Goal: Task Accomplishment & Management: Manage account settings

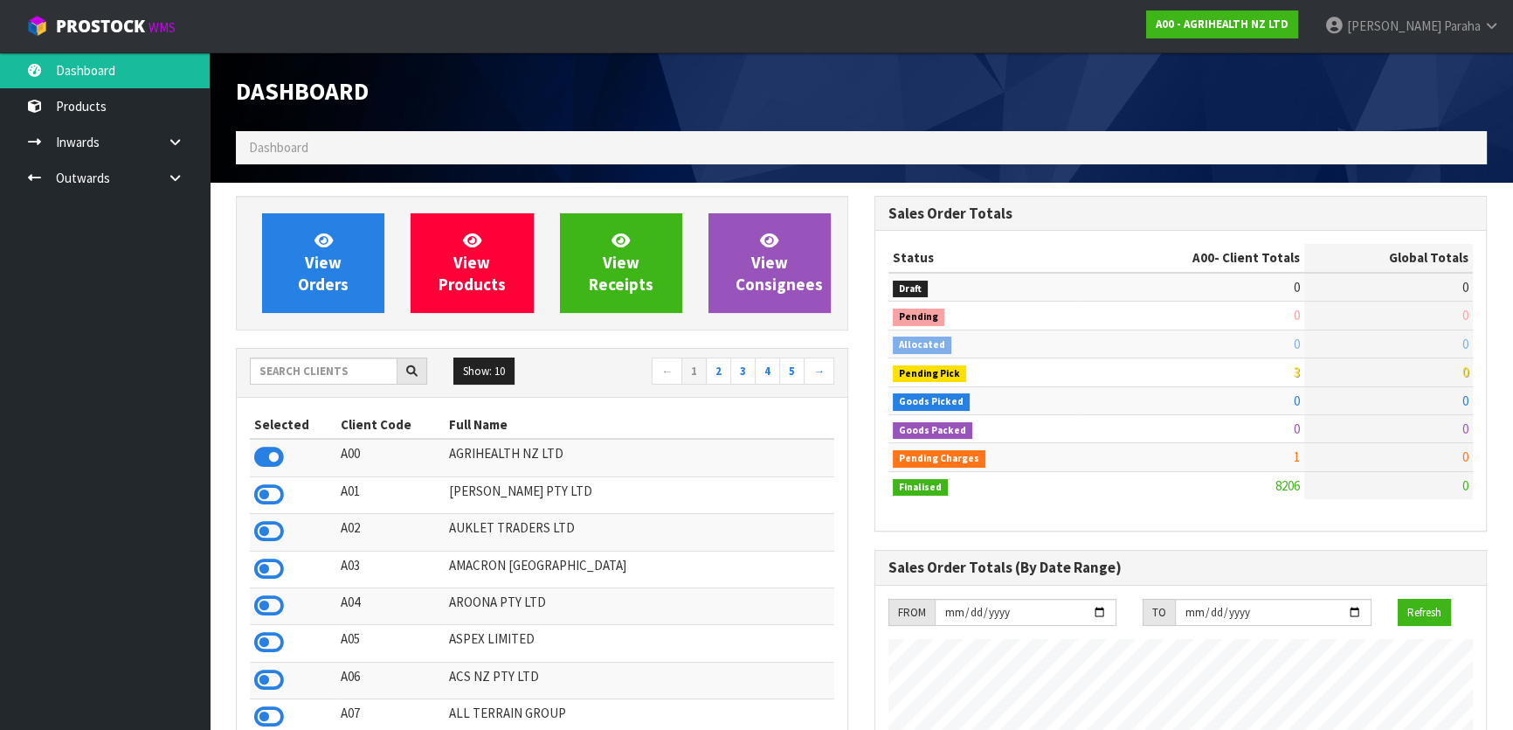
scroll to position [1321, 638]
click at [319, 375] on input "text" at bounding box center [324, 370] width 148 height 27
click at [357, 370] on input "text" at bounding box center [324, 370] width 148 height 27
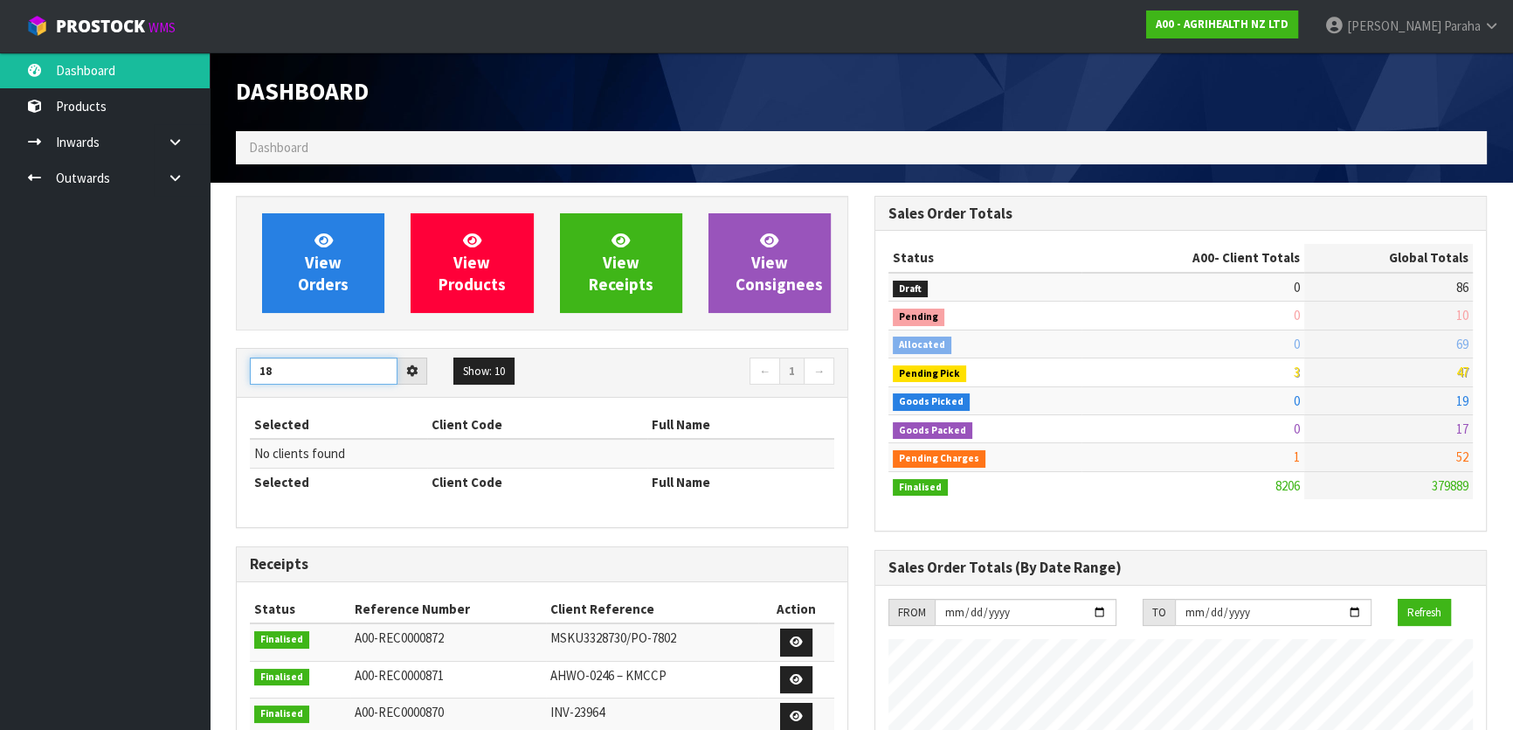
type input "1"
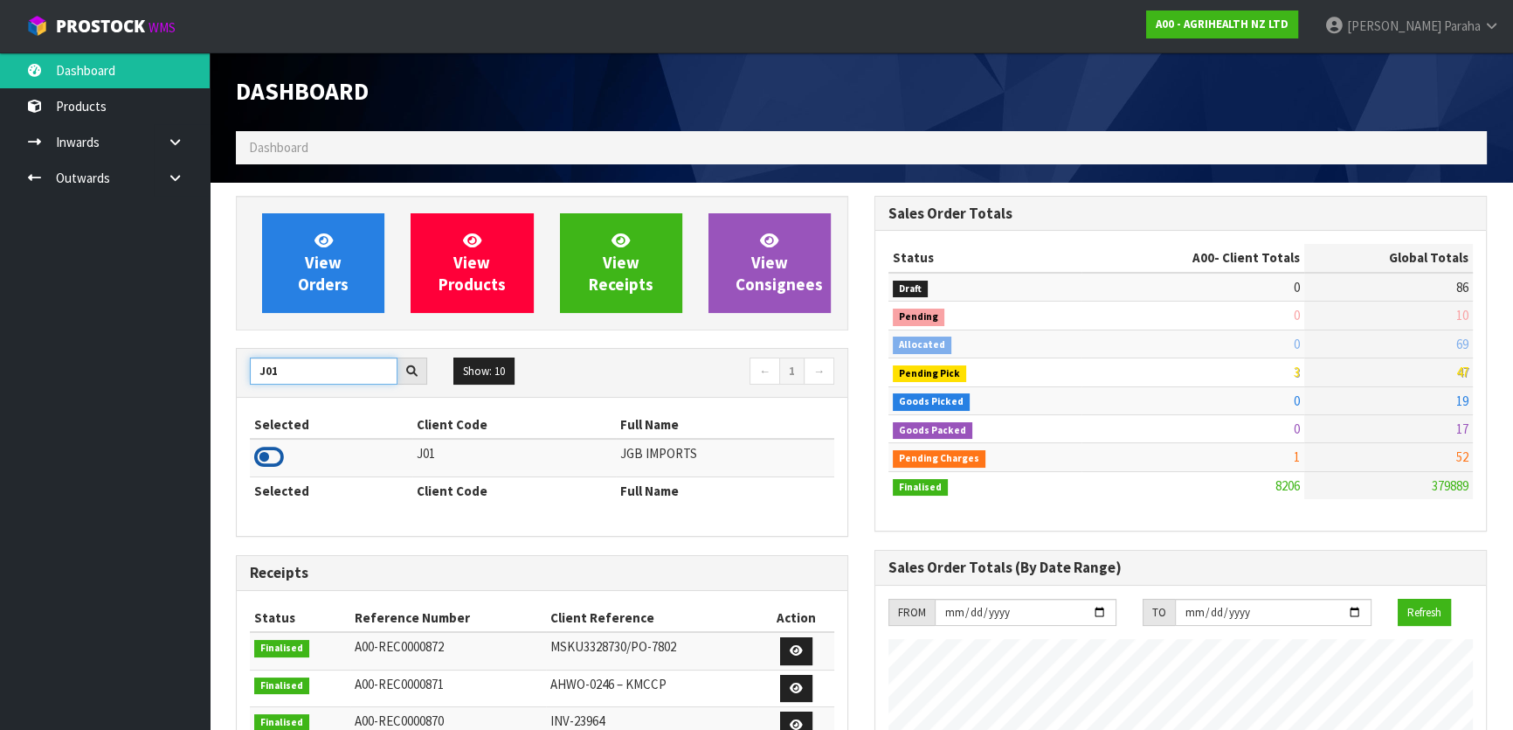
type input "J01"
click at [276, 454] on icon at bounding box center [269, 457] width 30 height 26
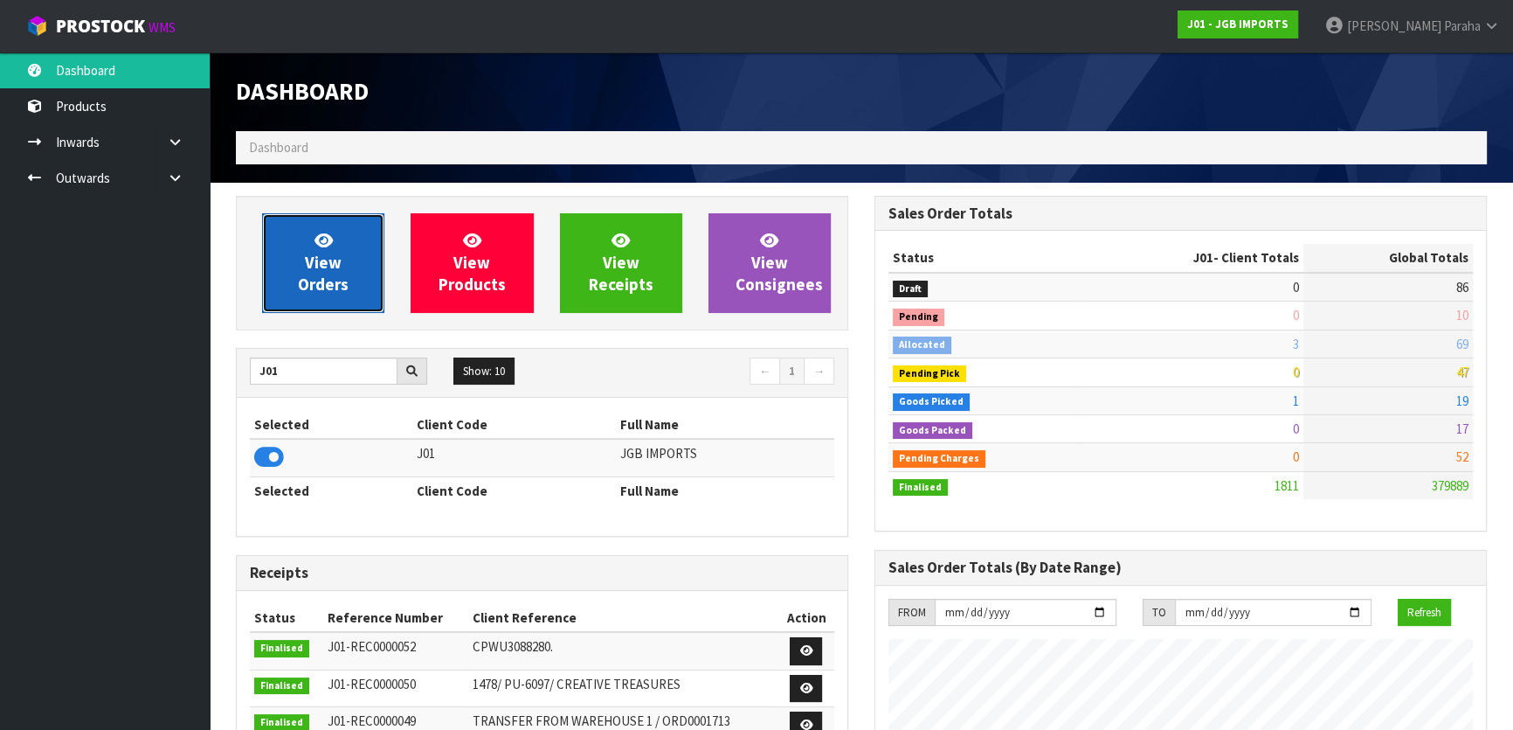
click at [323, 262] on span "View Orders" at bounding box center [323, 263] width 51 height 66
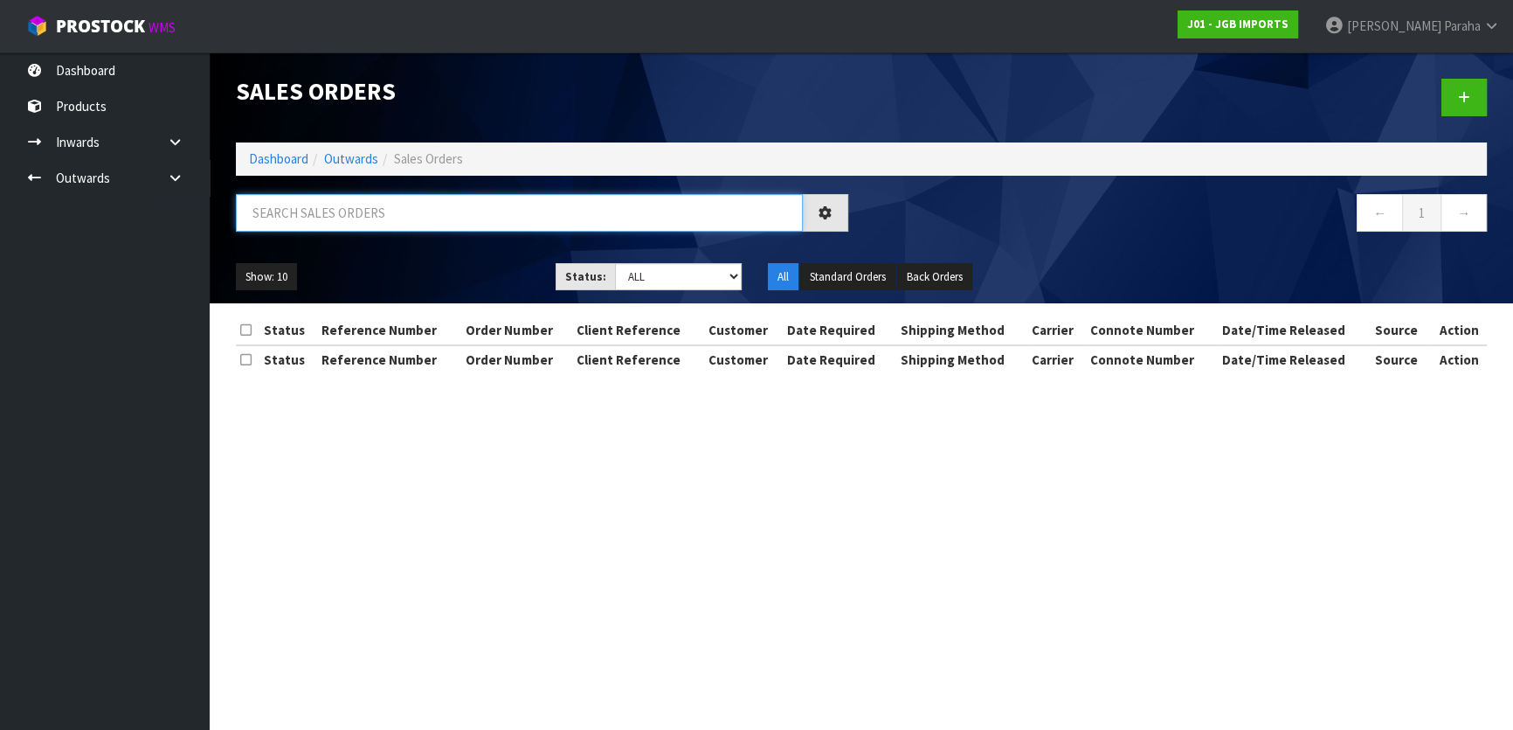
click at [336, 207] on input "text" at bounding box center [519, 213] width 567 height 38
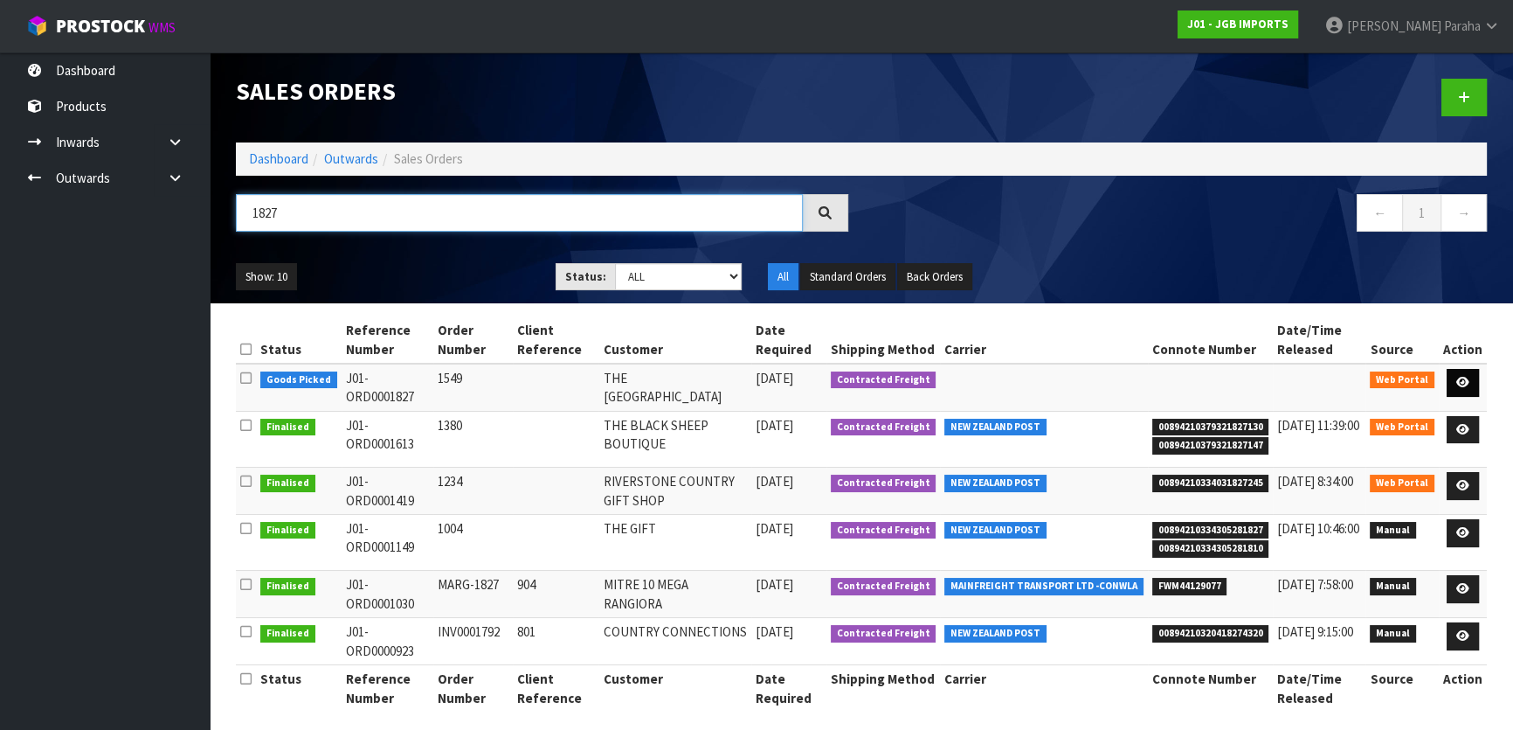
type input "1827"
click at [1475, 381] on link at bounding box center [1463, 383] width 32 height 28
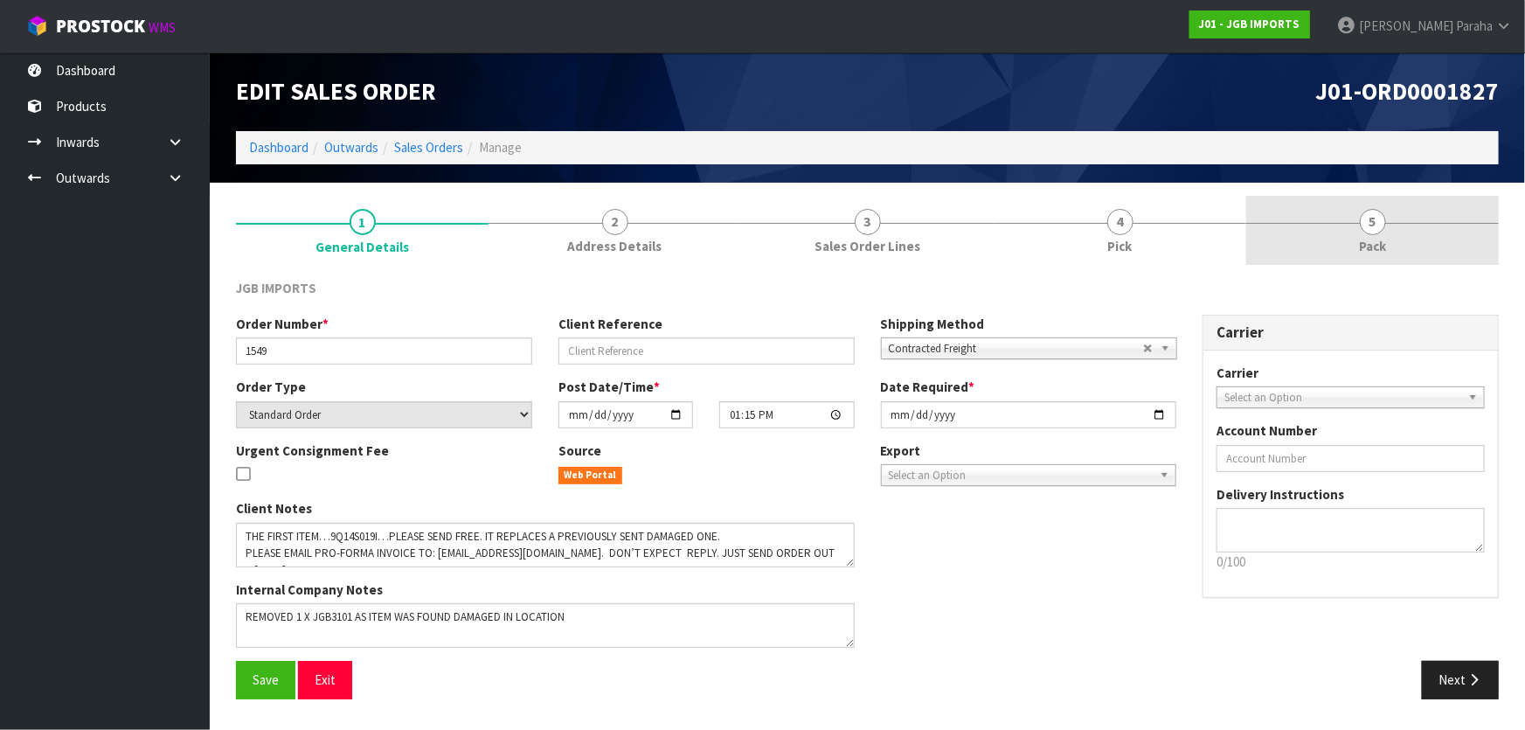
click at [1365, 233] on link "5 Pack" at bounding box center [1372, 230] width 253 height 69
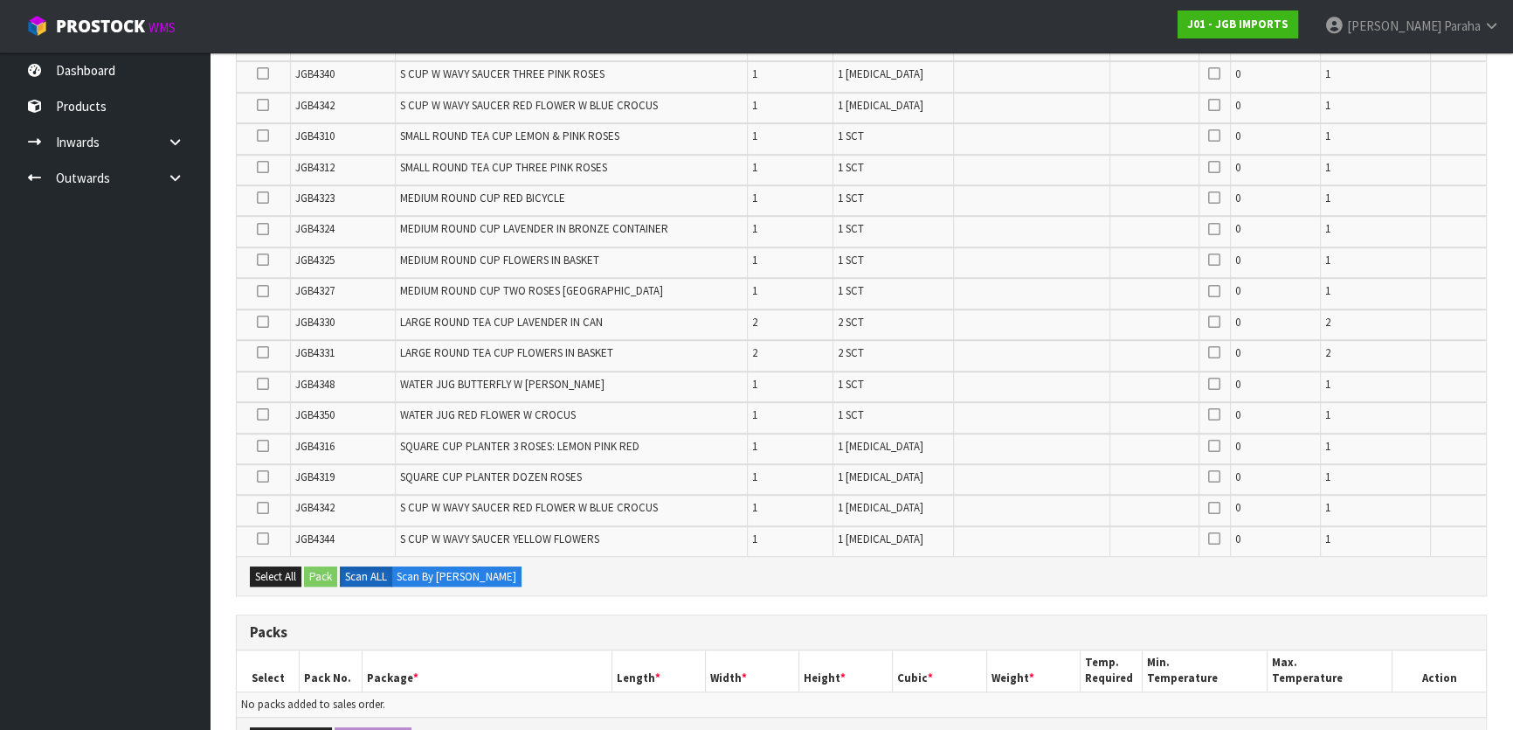
scroll to position [1509, 0]
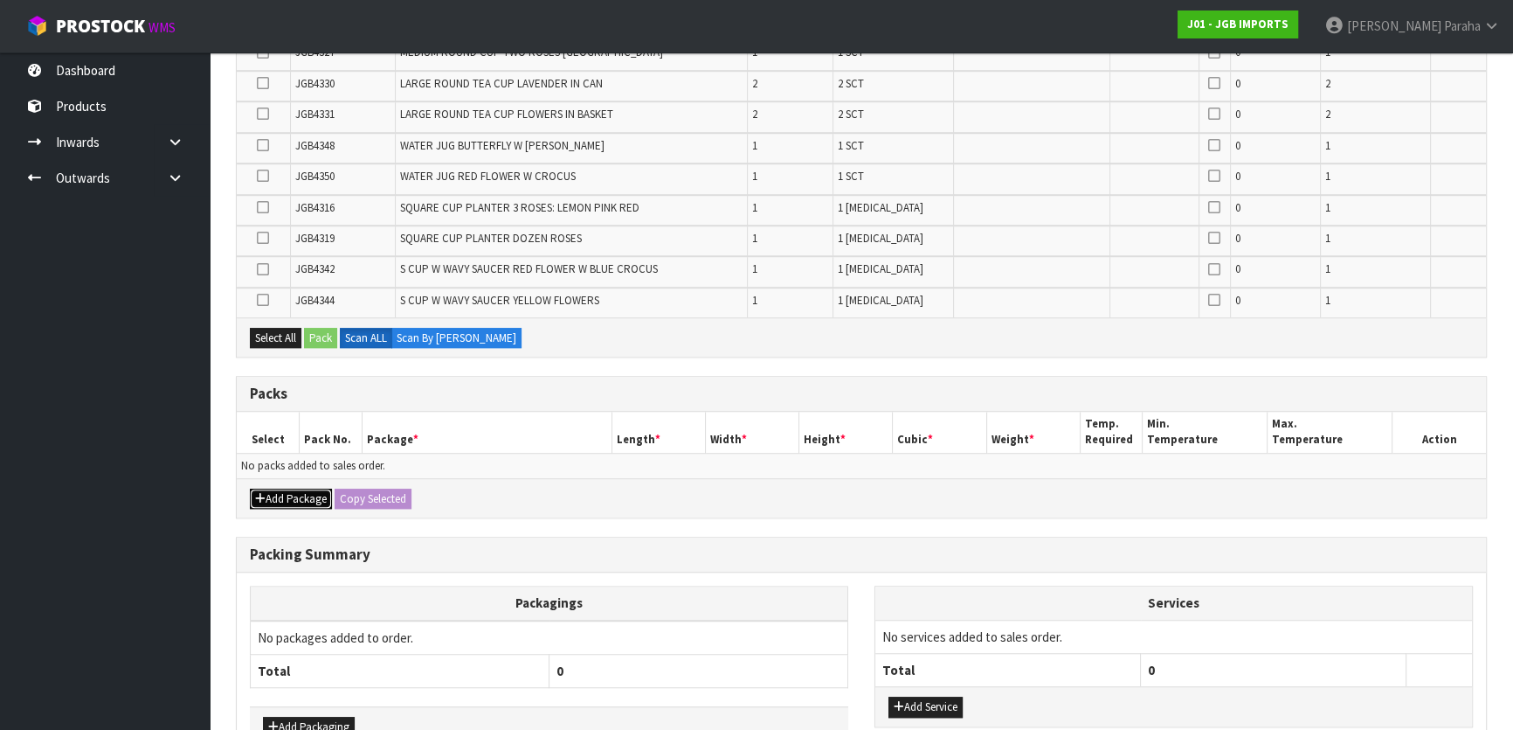
click at [298, 488] on button "Add Package" at bounding box center [291, 498] width 82 height 21
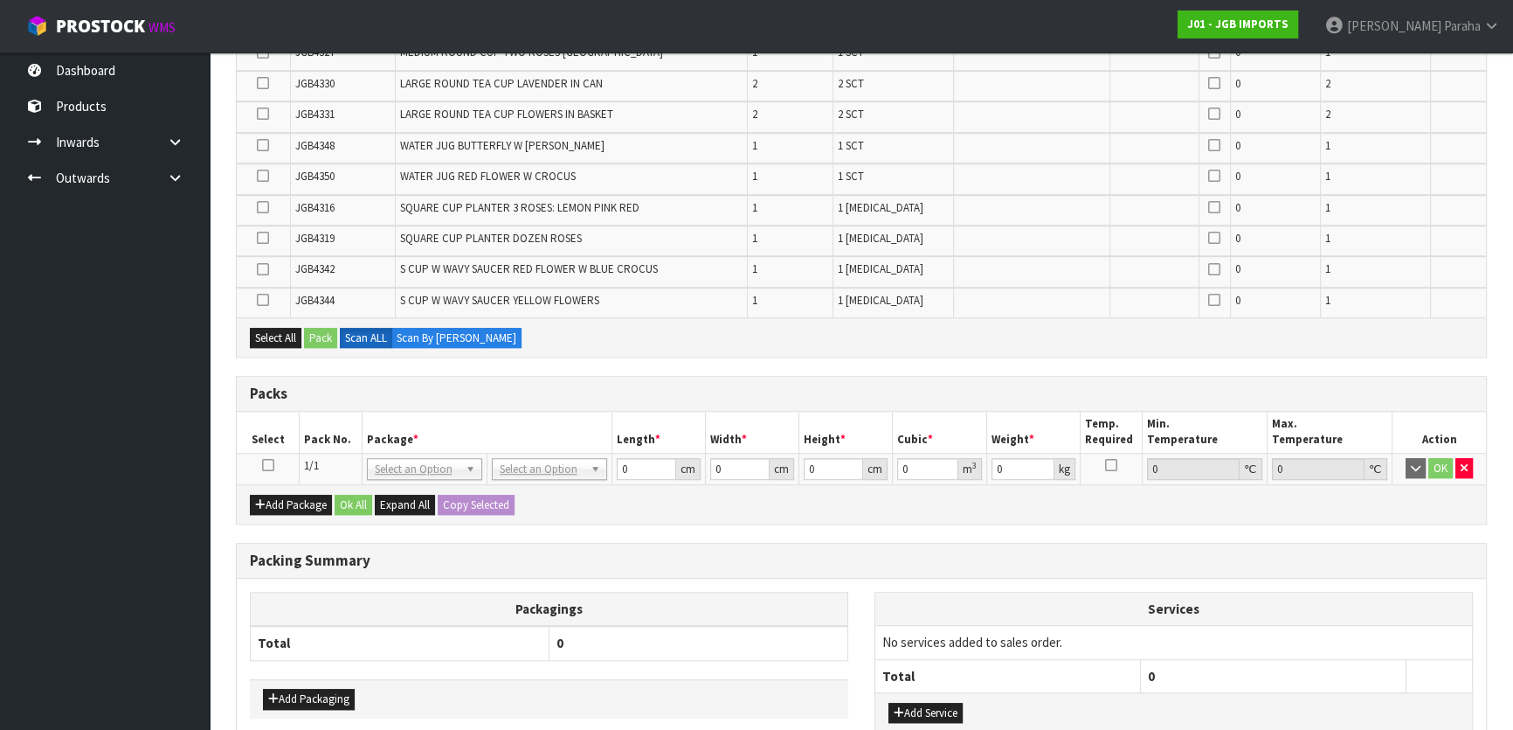
click at [265, 465] on icon at bounding box center [268, 465] width 12 height 1
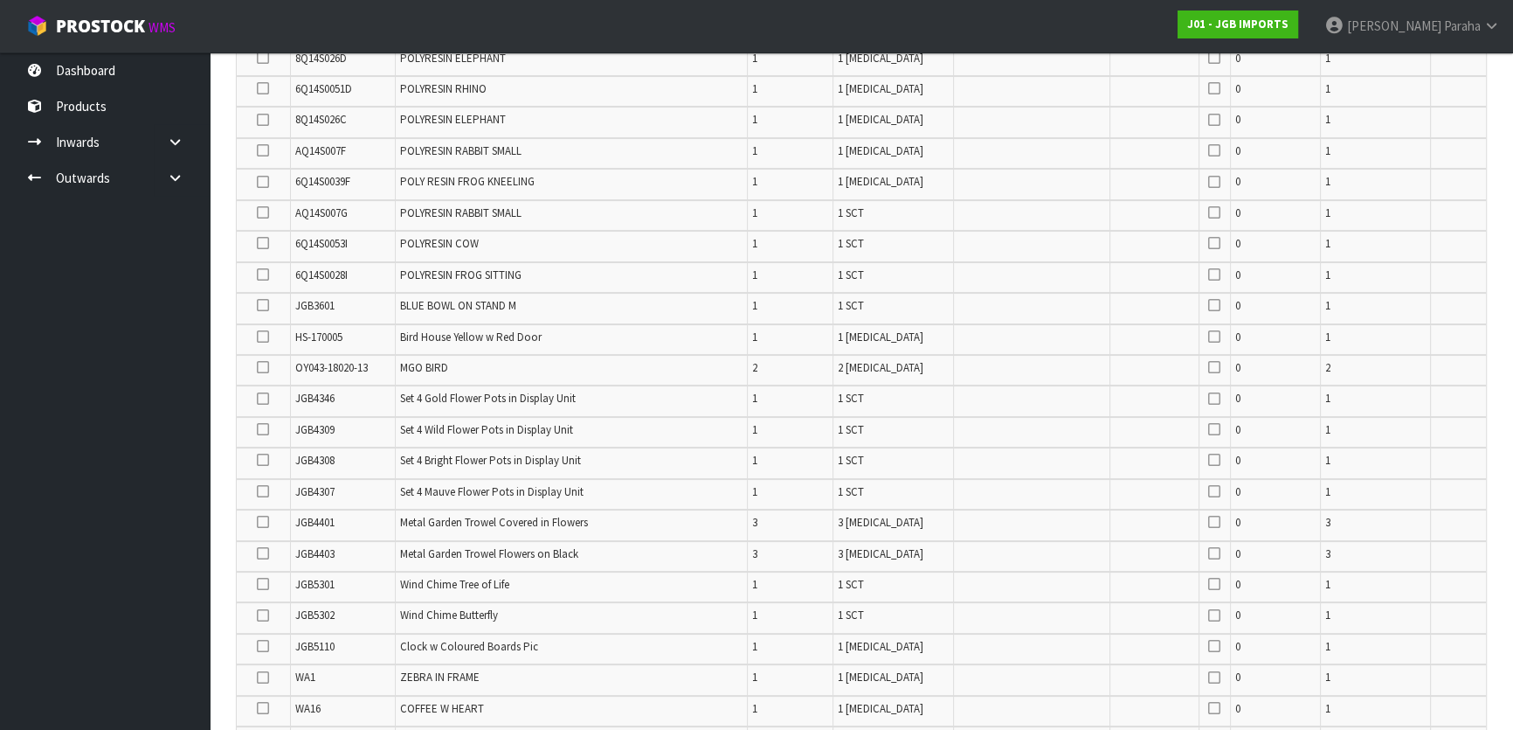
scroll to position [1097, 0]
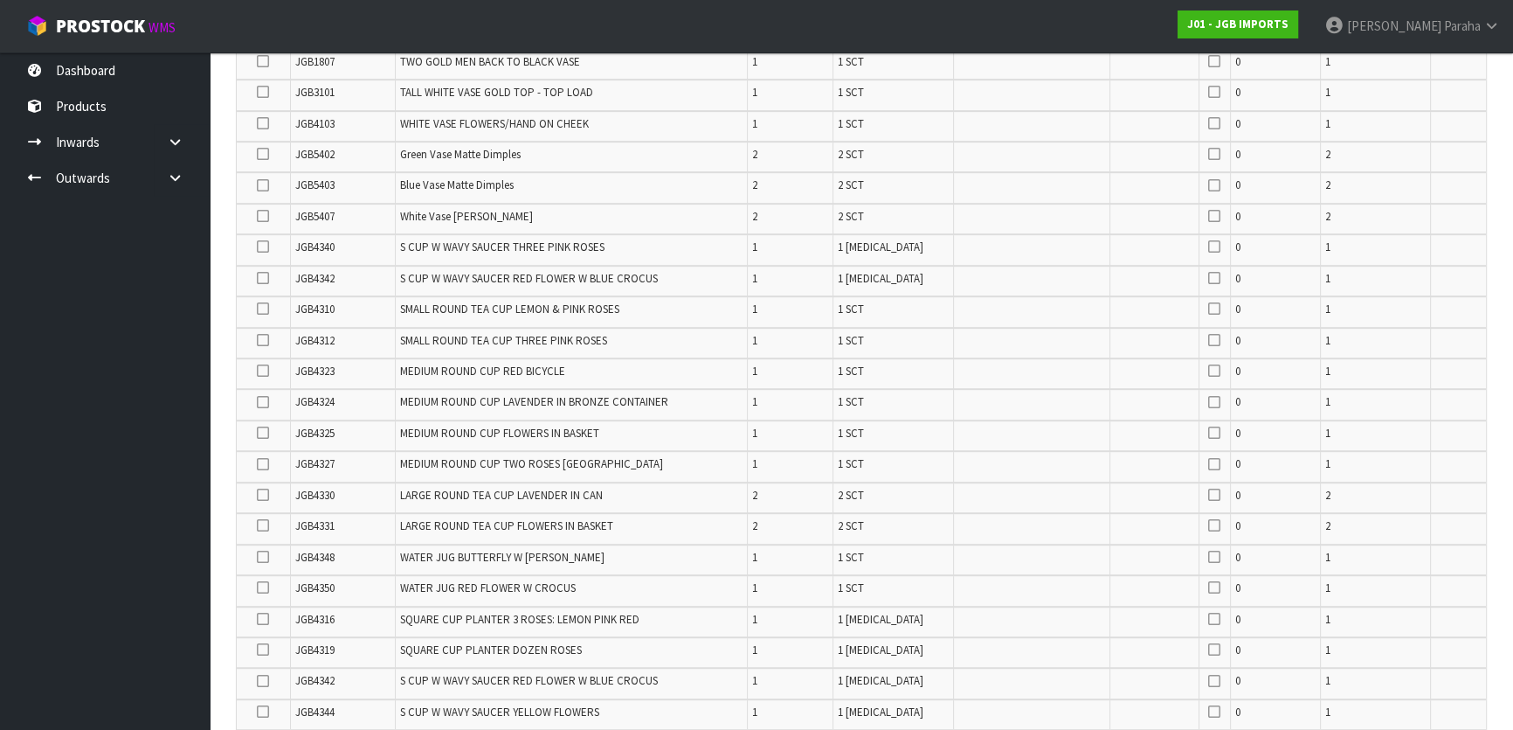
click at [265, 464] on icon at bounding box center [263, 464] width 12 height 1
click at [0, 0] on input "checkbox" at bounding box center [0, 0] width 0 height 0
click at [262, 464] on icon at bounding box center [263, 464] width 12 height 1
click at [0, 0] on input "checkbox" at bounding box center [0, 0] width 0 height 0
